Goal: Information Seeking & Learning: Learn about a topic

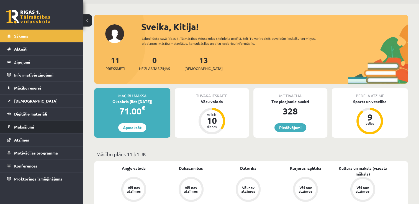
scroll to position [28, 0]
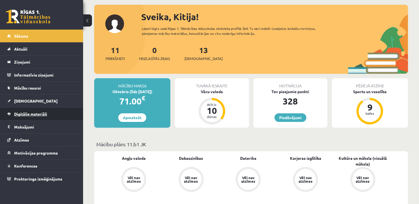
click at [38, 115] on span "Digitālie materiāli" at bounding box center [30, 114] width 33 height 5
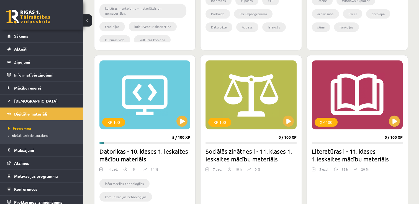
scroll to position [498, 0]
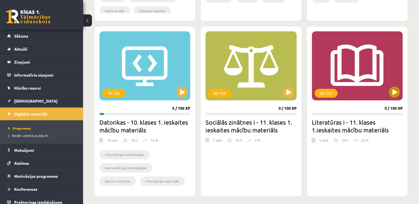
click at [400, 96] on div "XP 100" at bounding box center [357, 65] width 91 height 69
click at [387, 93] on div "XP 100" at bounding box center [357, 65] width 91 height 69
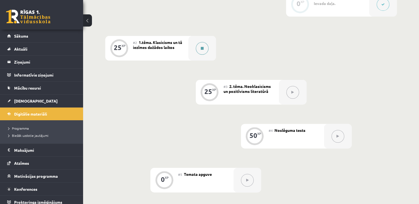
scroll to position [159, 0]
